Goal: Find specific page/section: Find specific page/section

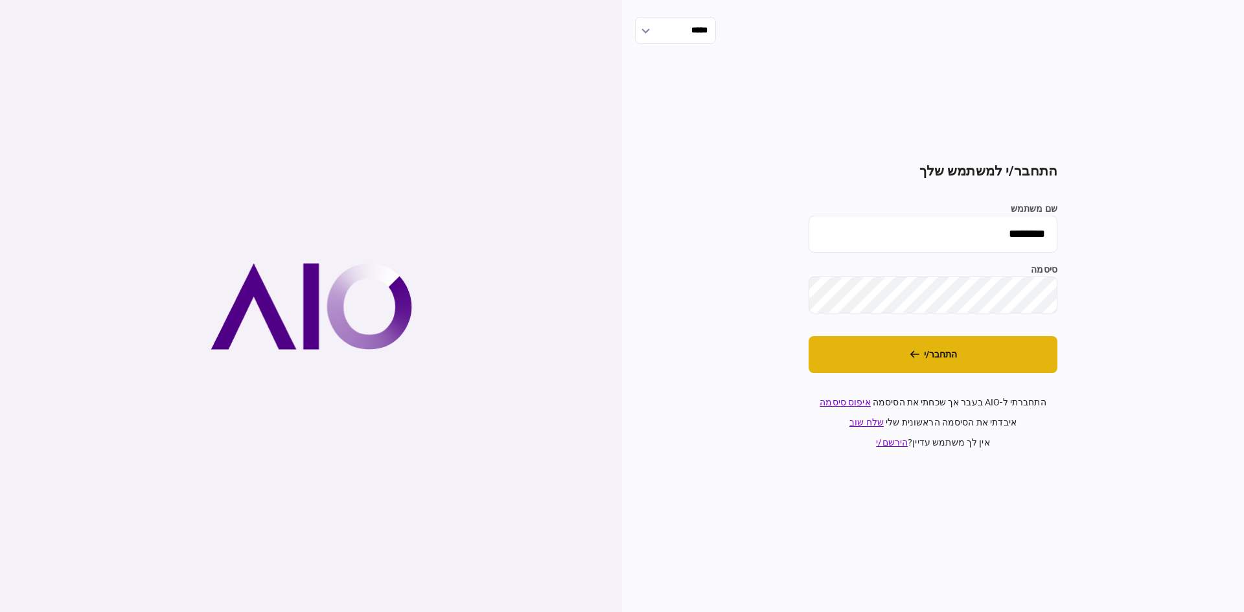
click at [886, 350] on button "התחבר/י" at bounding box center [933, 354] width 249 height 37
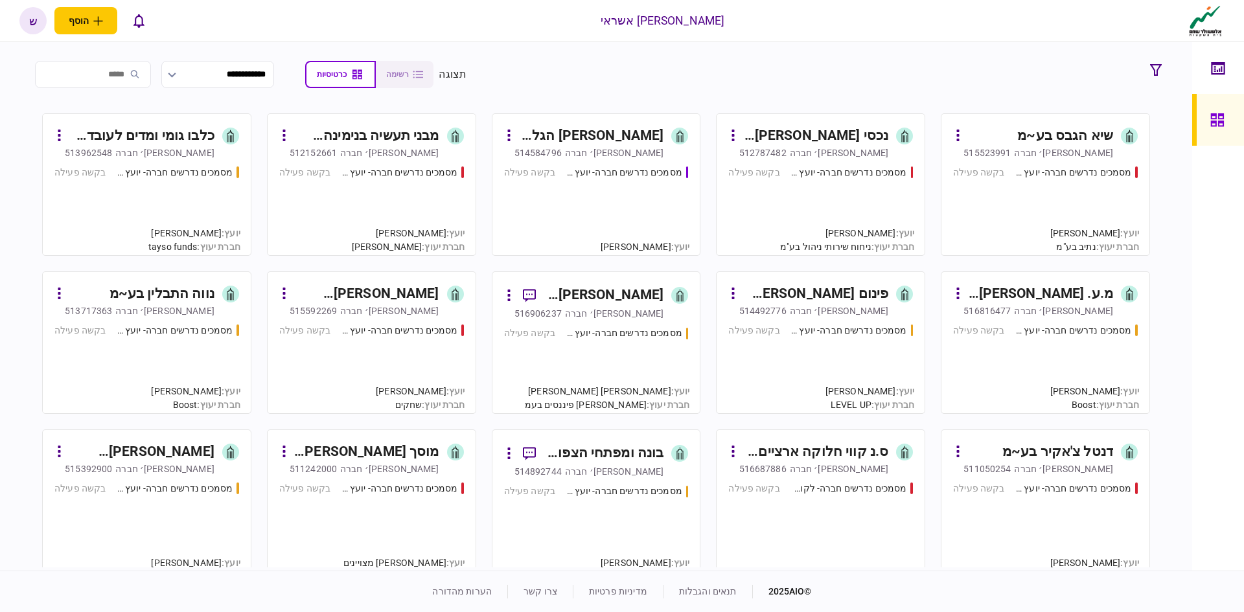
click at [390, 140] on div "מבני תעשיה בנימינה (מ.ל.מ) בע~מ" at bounding box center [366, 136] width 145 height 21
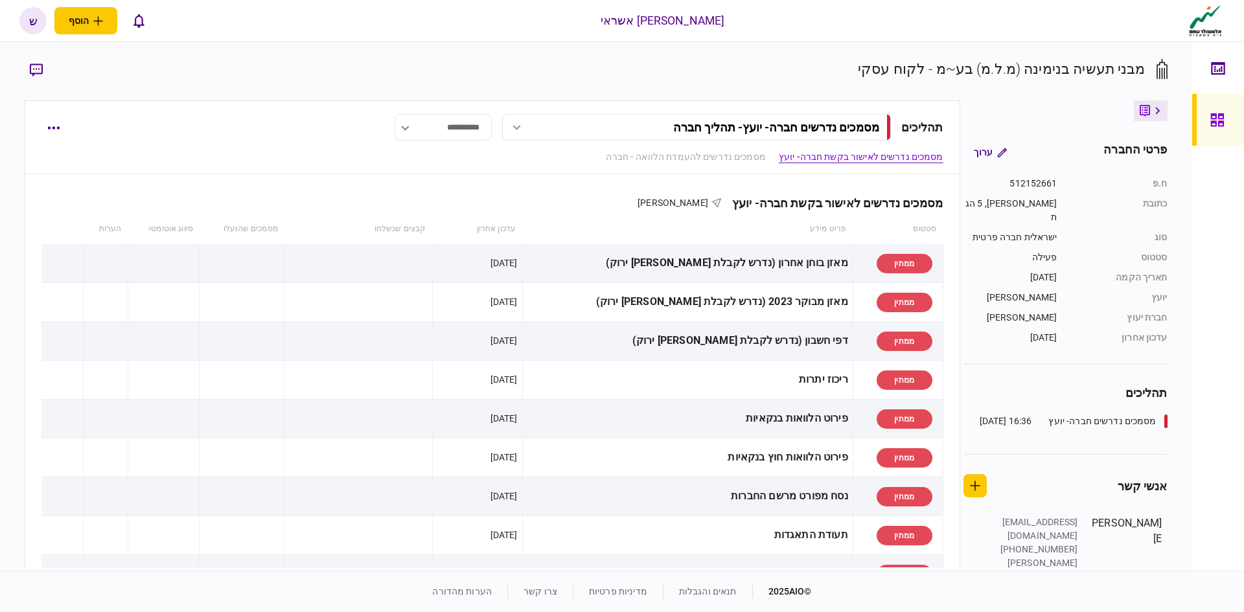
click at [1201, 117] on link at bounding box center [1218, 120] width 52 height 52
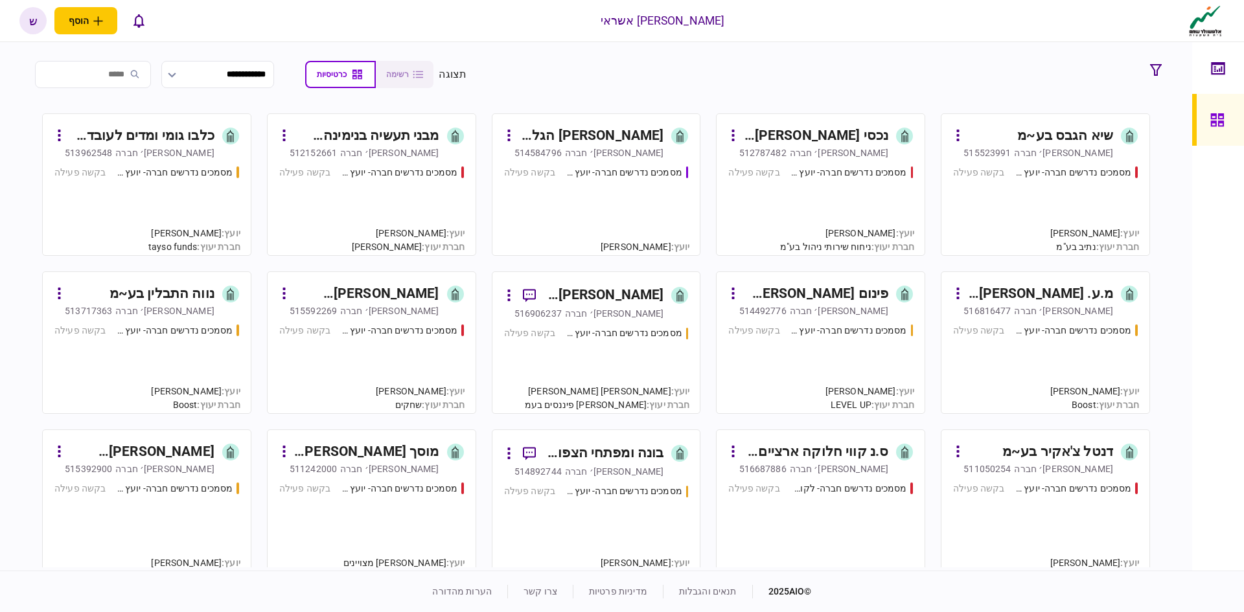
click at [787, 310] on div "514492776" at bounding box center [762, 311] width 47 height 13
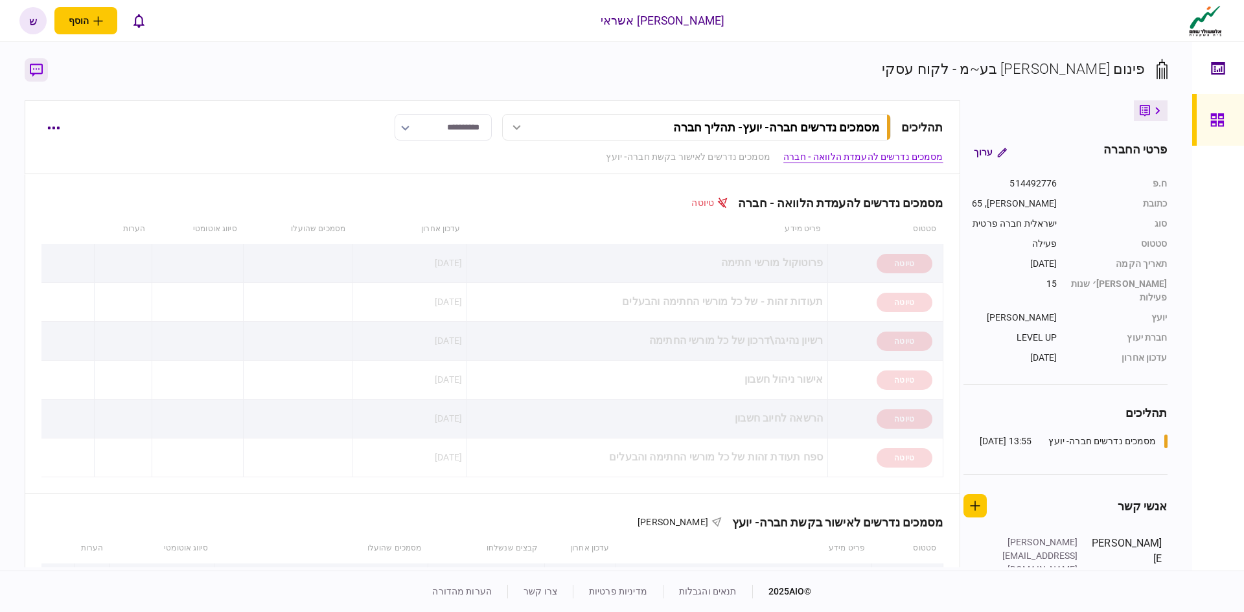
click at [42, 62] on button "button" at bounding box center [36, 69] width 23 height 23
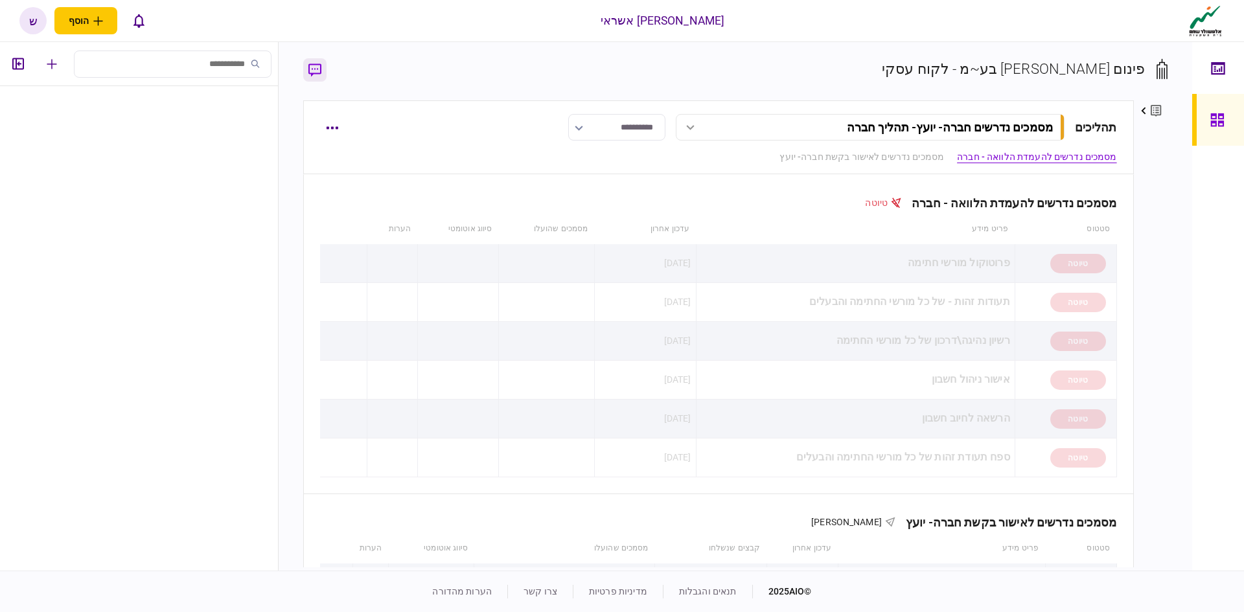
click at [308, 67] on icon "button" at bounding box center [314, 71] width 13 height 14
click at [316, 68] on icon "button" at bounding box center [314, 71] width 13 height 14
click at [315, 72] on icon "button" at bounding box center [314, 71] width 13 height 14
click at [23, 67] on icon "button" at bounding box center [18, 64] width 12 height 12
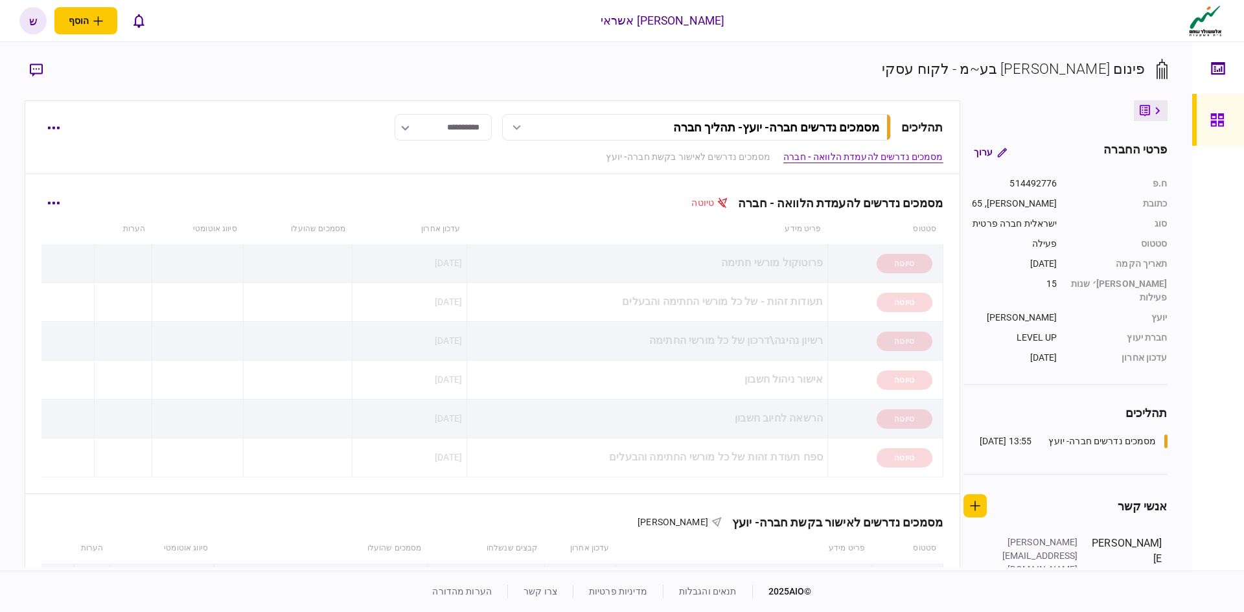
click at [535, 178] on div "מסמכים נדרשים להעמדת הלוואה - חברה טיוטה" at bounding box center [491, 195] width 901 height 40
click at [1205, 108] on link at bounding box center [1218, 120] width 52 height 52
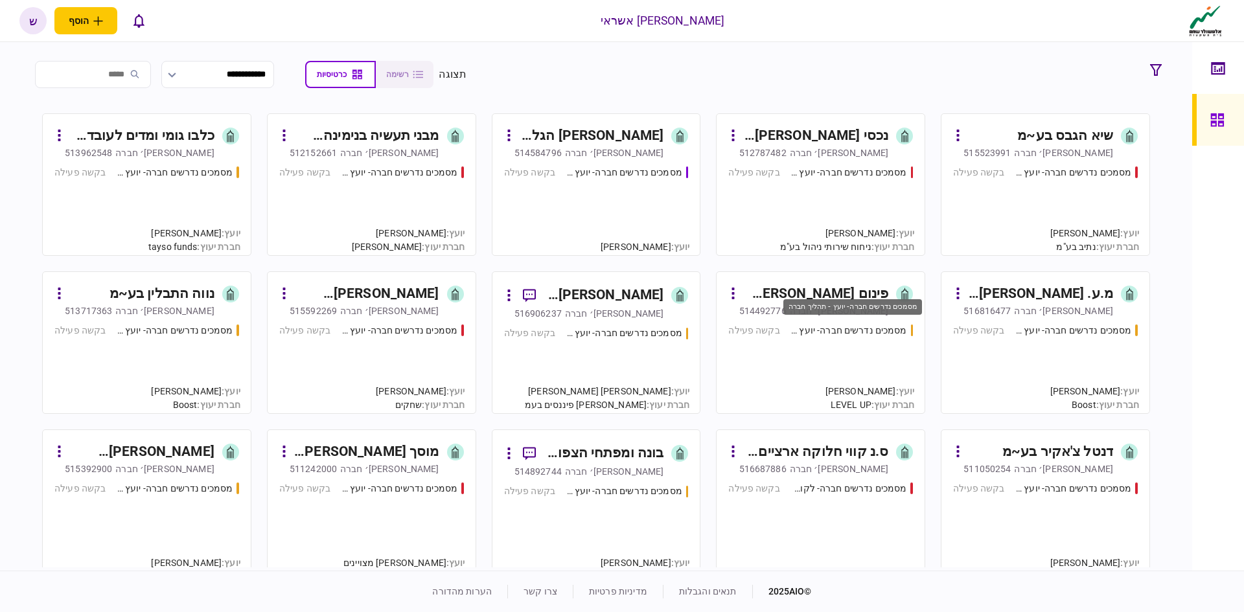
click at [855, 298] on div "מסמכים נדרשים חברה- יועץ - תהליך חברה" at bounding box center [852, 311] width 141 height 27
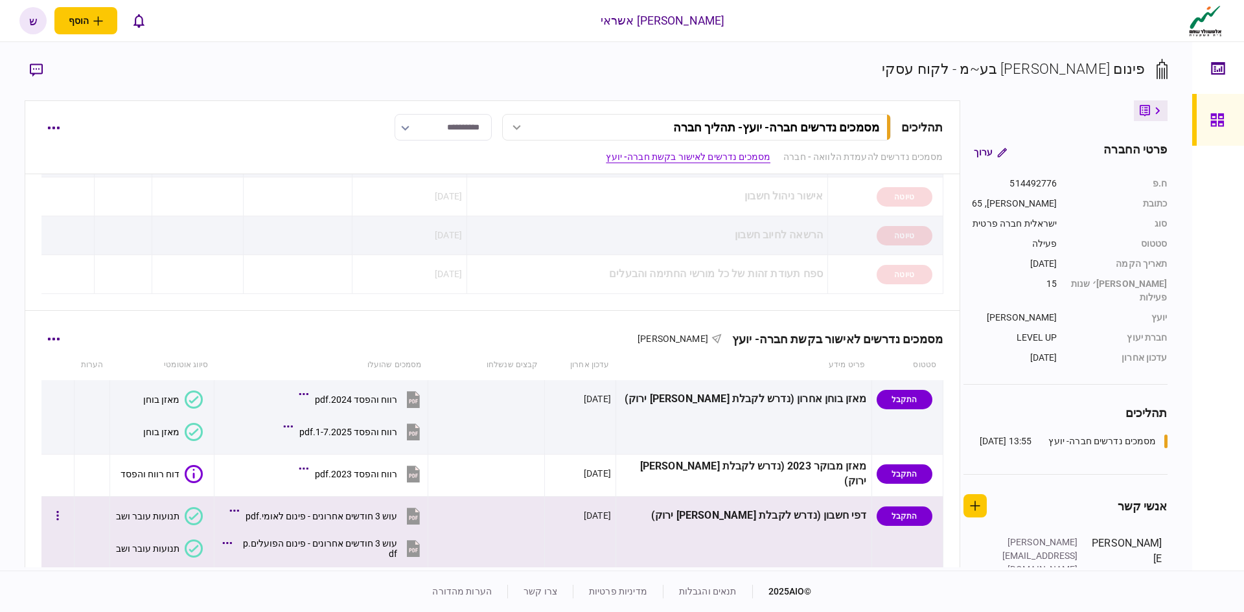
scroll to position [389, 0]
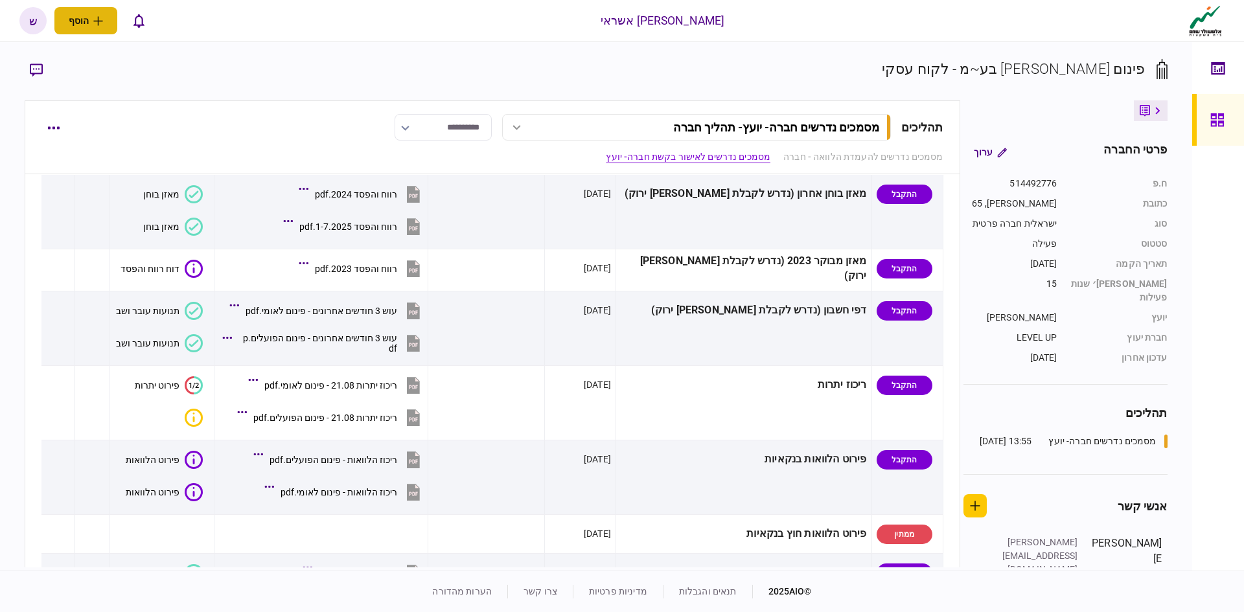
click at [76, 25] on button "הוסף" at bounding box center [85, 20] width 63 height 27
click at [356, 109] on div "**********" at bounding box center [492, 137] width 935 height 74
